Goal: Task Accomplishment & Management: Manage account settings

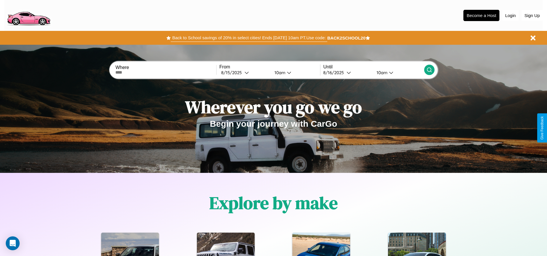
click at [249, 38] on button "Back to School savings of 20% in select cities! Ends [DATE] 10am PT. Use code:" at bounding box center [249, 38] width 156 height 8
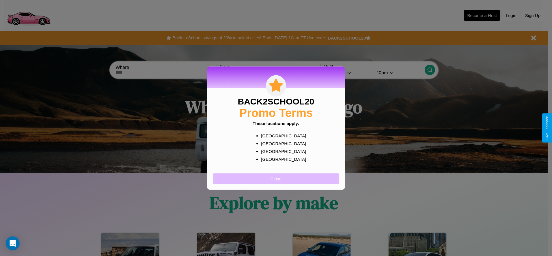
click at [276, 178] on button "Close" at bounding box center [276, 178] width 126 height 11
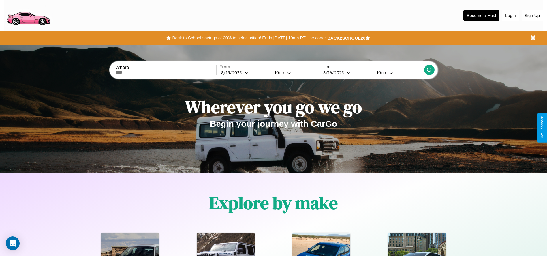
click at [511, 15] on button "Login" at bounding box center [510, 15] width 16 height 11
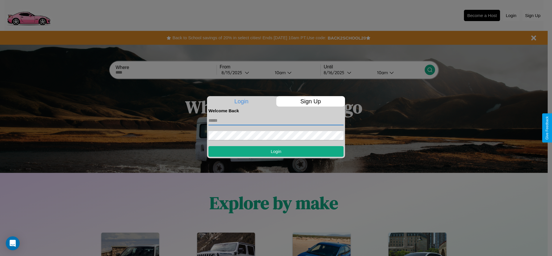
click at [276, 120] on input "text" at bounding box center [275, 120] width 135 height 9
type input "**********"
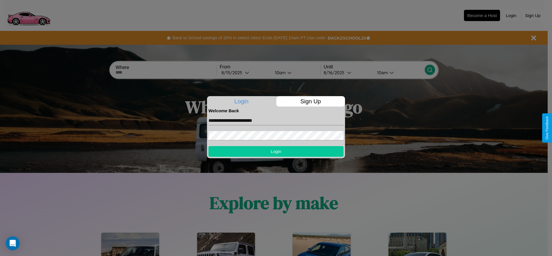
click at [276, 151] on button "Login" at bounding box center [275, 151] width 135 height 11
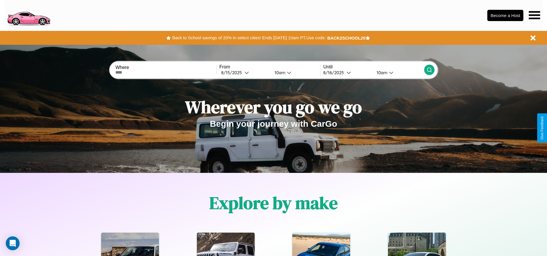
click at [534, 15] on icon at bounding box center [534, 15] width 11 height 8
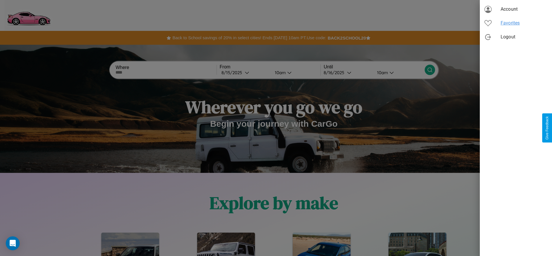
click at [515, 23] on span "Favorites" at bounding box center [523, 23] width 47 height 7
